Goal: Transaction & Acquisition: Purchase product/service

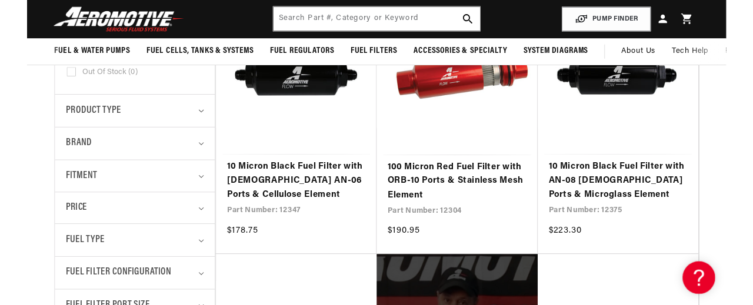
scroll to position [307, 0]
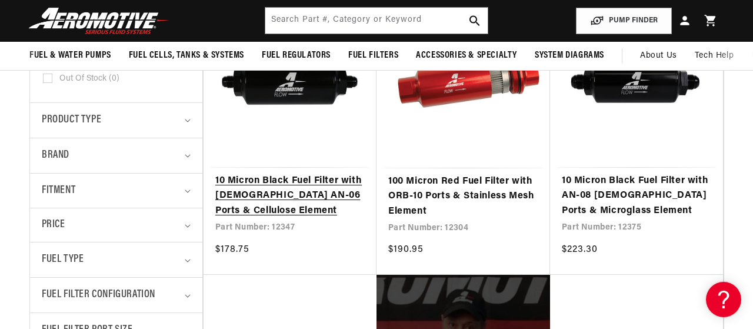
click at [288, 173] on link "10 Micron Black Fuel Filter with Male AN-06 Ports & Cellulose Element" at bounding box center [289, 195] width 149 height 45
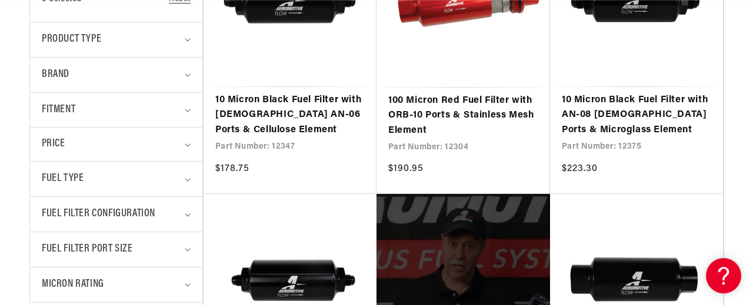
scroll to position [400, 0]
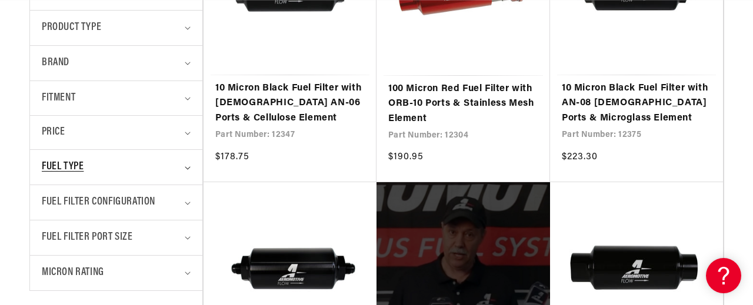
click at [172, 165] on div "Fuel Type" at bounding box center [111, 167] width 139 height 17
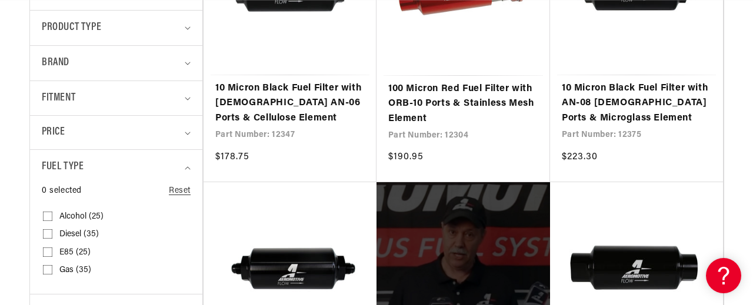
click at [46, 252] on input "E85 (25) E85 (25 products)" at bounding box center [47, 254] width 9 height 9
checkbox input "true"
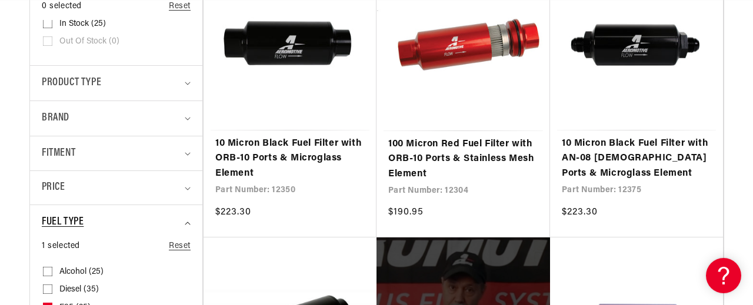
click at [189, 218] on summary "Fuel Type" at bounding box center [116, 222] width 149 height 35
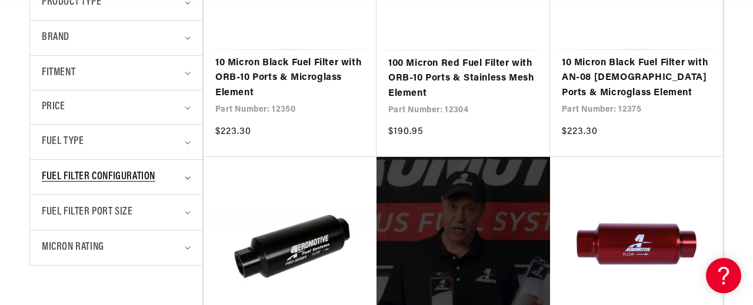
click at [185, 180] on summary "Fuel Filter Configuration" at bounding box center [116, 177] width 149 height 35
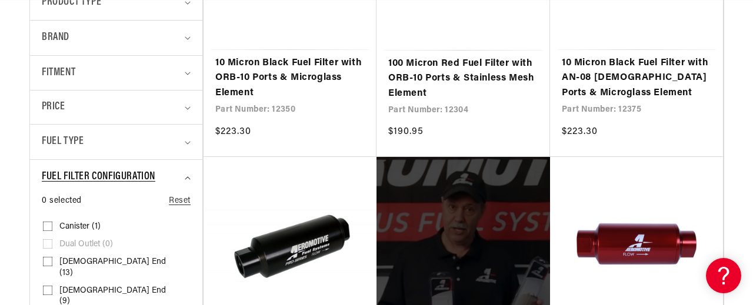
click at [185, 180] on summary "Fuel Filter Configuration" at bounding box center [116, 177] width 149 height 35
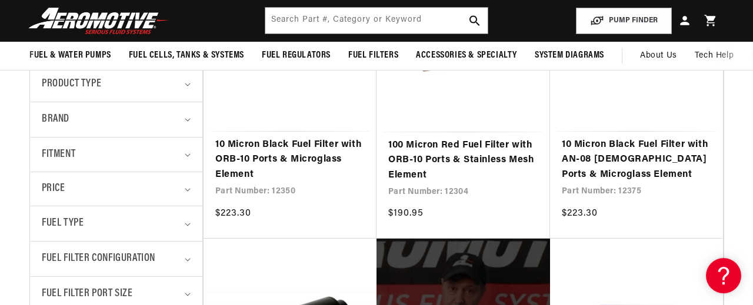
scroll to position [333, 0]
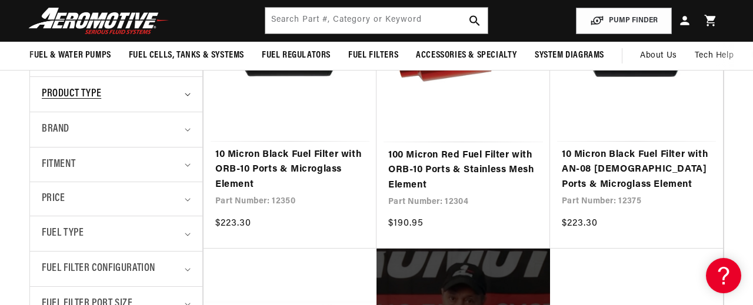
click at [149, 109] on summary "Product type" at bounding box center [116, 94] width 149 height 35
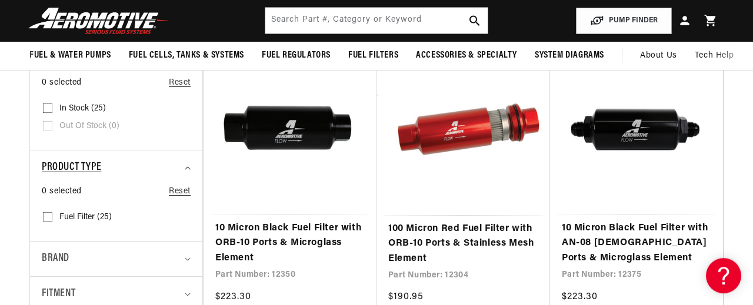
scroll to position [257, 0]
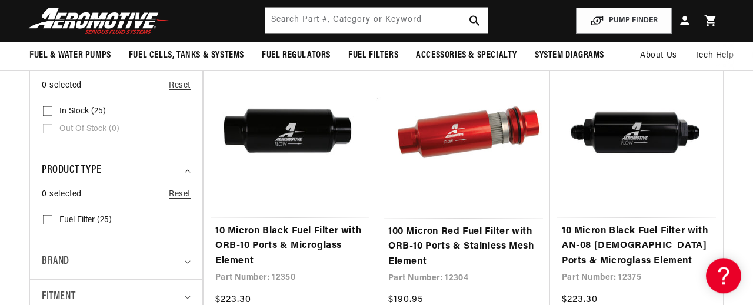
click at [136, 174] on div "Product type" at bounding box center [111, 170] width 139 height 17
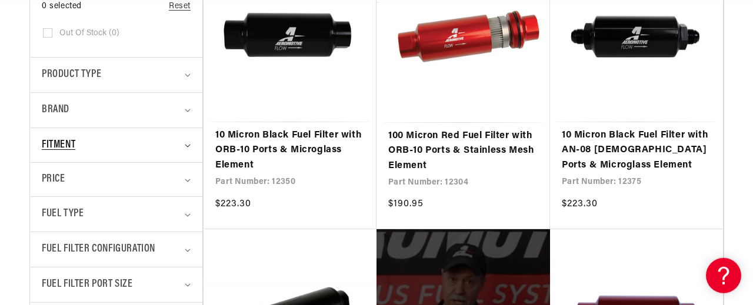
click at [182, 146] on summary "Fitment" at bounding box center [116, 145] width 149 height 35
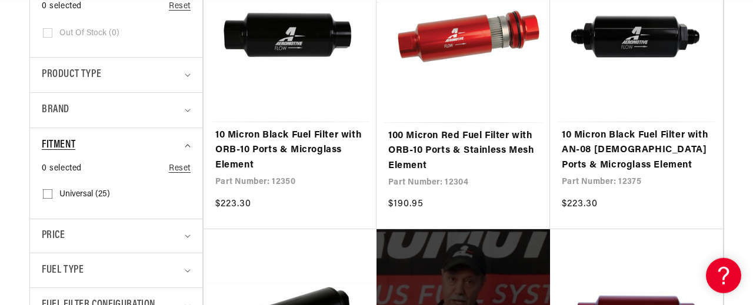
click at [182, 146] on summary "Fitment" at bounding box center [116, 145] width 149 height 35
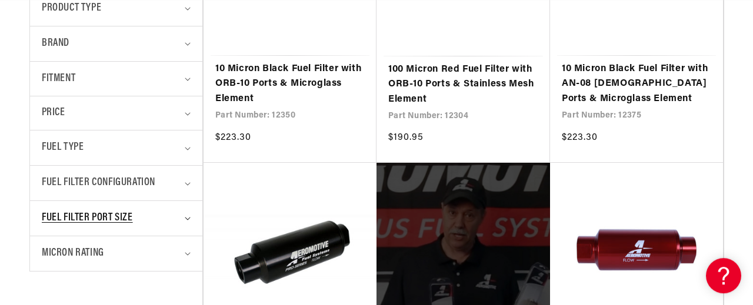
click at [188, 226] on summary "Fuel Filter Port Size" at bounding box center [116, 218] width 149 height 35
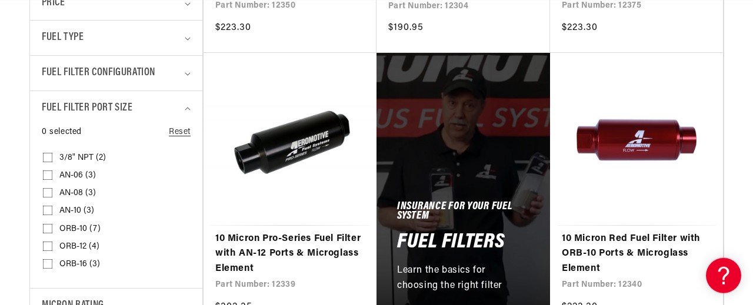
click at [48, 175] on input "AN-06 (3) AN-06 (3 products)" at bounding box center [47, 177] width 9 height 9
checkbox input "true"
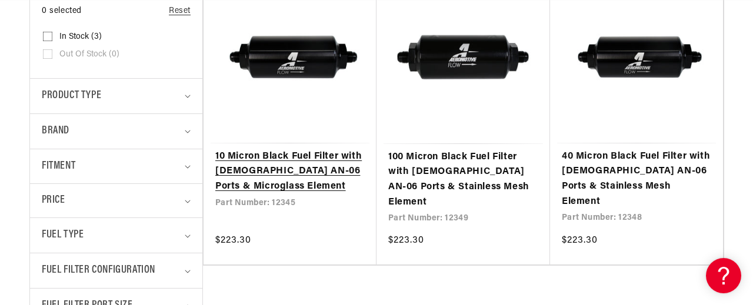
click at [286, 149] on link "10 Micron Black Fuel Filter with [DEMOGRAPHIC_DATA] AN-06 Ports & Microglass El…" at bounding box center [289, 171] width 149 height 45
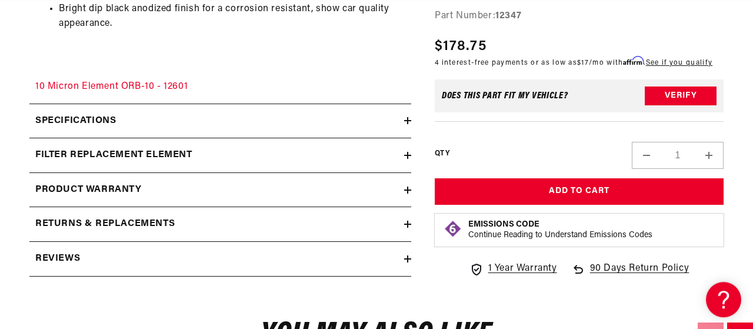
scroll to position [958, 0]
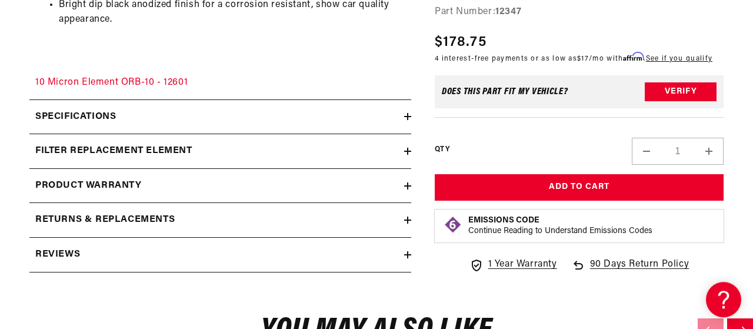
click at [409, 120] on icon at bounding box center [407, 116] width 7 height 7
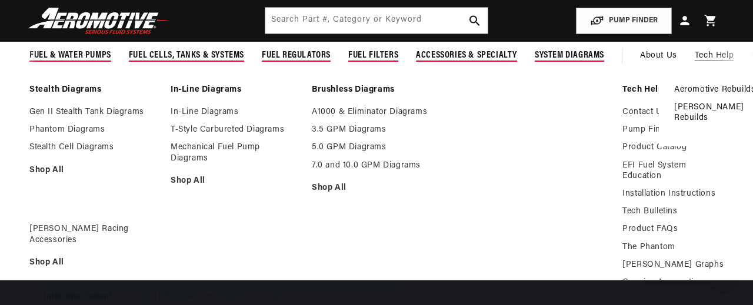
scroll to position [2390, 0]
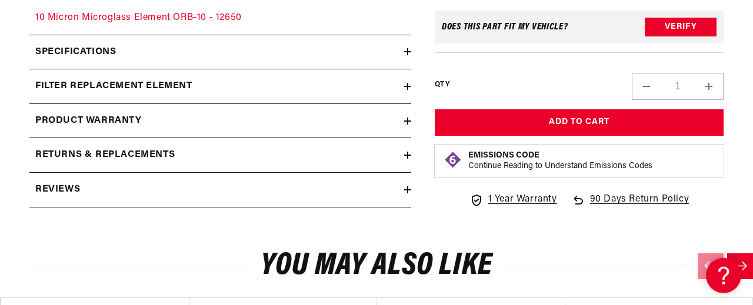
scroll to position [1030, 0]
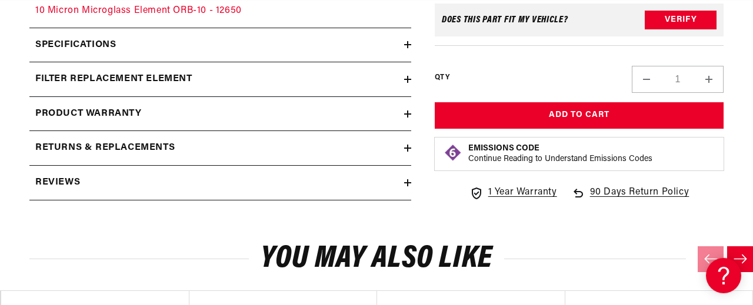
click at [402, 53] on div "Specifications" at bounding box center [216, 45] width 374 height 15
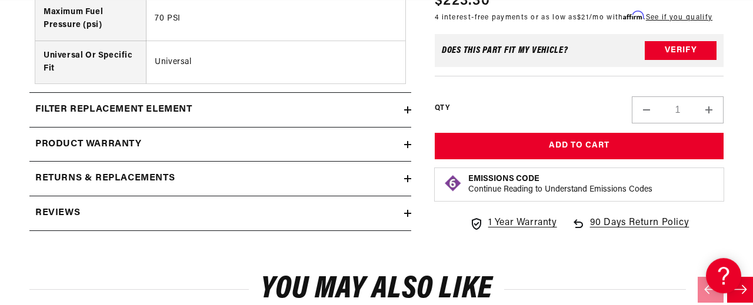
scroll to position [2076, 0]
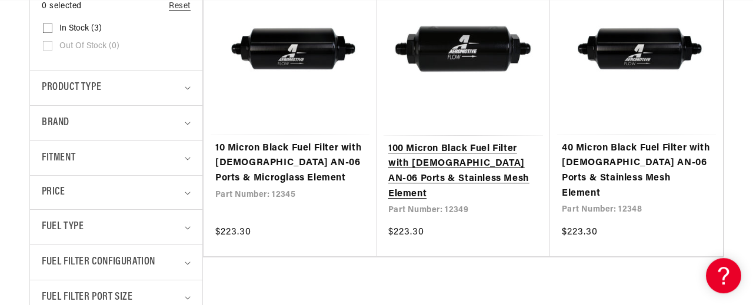
click at [457, 142] on link "100 Micron Black Fuel Filter with Male AN-06 Ports & Stainless Mesh Element" at bounding box center [463, 172] width 150 height 60
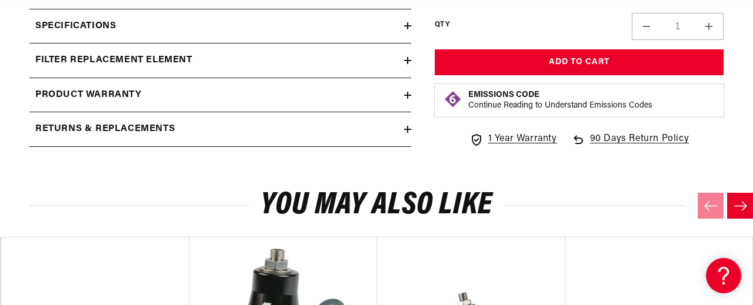
click at [409, 73] on summary "filter replacement element" at bounding box center [220, 61] width 382 height 34
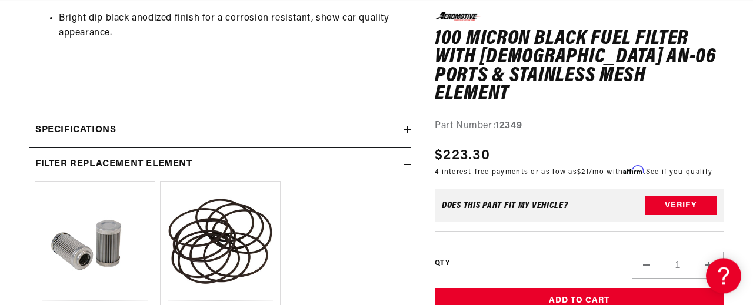
scroll to position [977, 0]
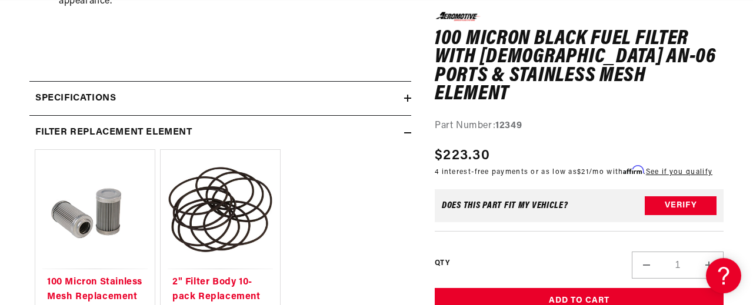
click at [405, 136] on icon at bounding box center [407, 132] width 7 height 7
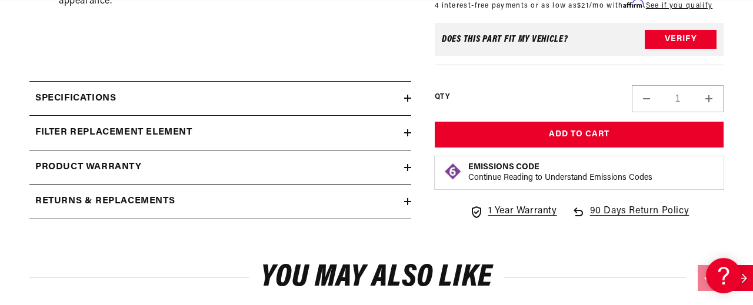
click at [406, 169] on summary "Product warranty" at bounding box center [220, 168] width 382 height 34
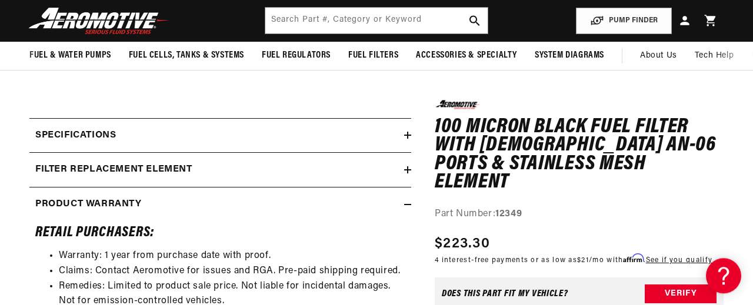
scroll to position [931, 0]
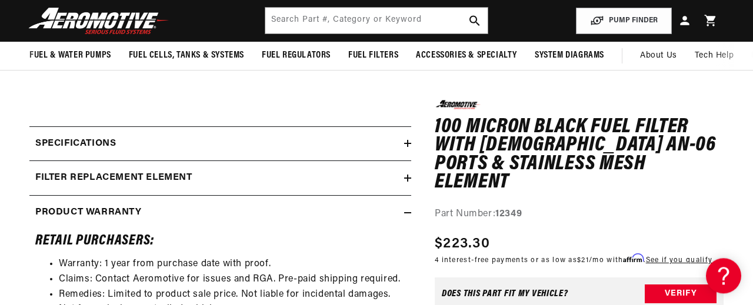
click at [407, 149] on summary "Specifications" at bounding box center [220, 144] width 382 height 34
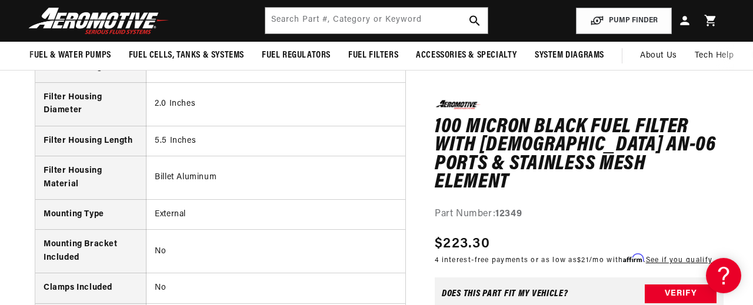
scroll to position [1637, 0]
